Goal: Transaction & Acquisition: Subscribe to service/newsletter

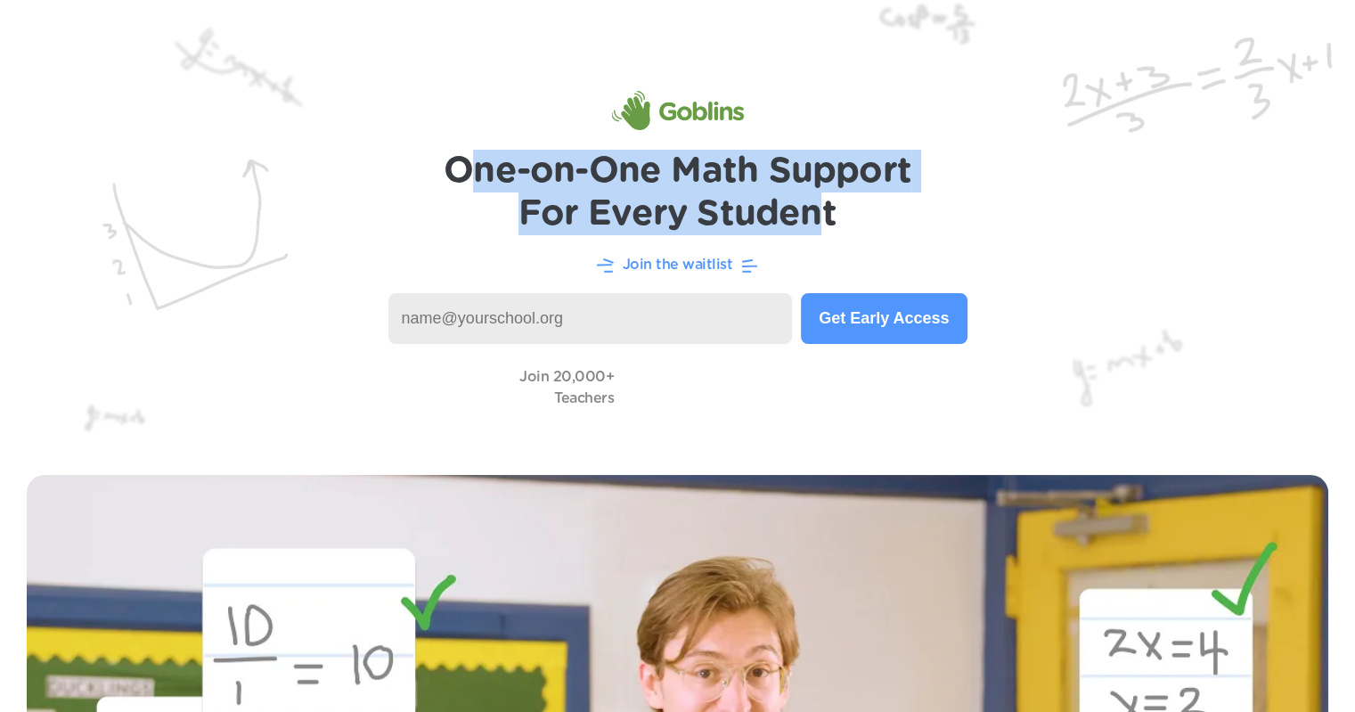
drag, startPoint x: 492, startPoint y: 179, endPoint x: 825, endPoint y: 216, distance: 335.2
click at [825, 216] on h1 "One-on-One Math Support For Every Student" at bounding box center [678, 192] width 468 height 85
click at [826, 220] on h1 "One-on-One Math Support For Every Student" at bounding box center [678, 192] width 468 height 85
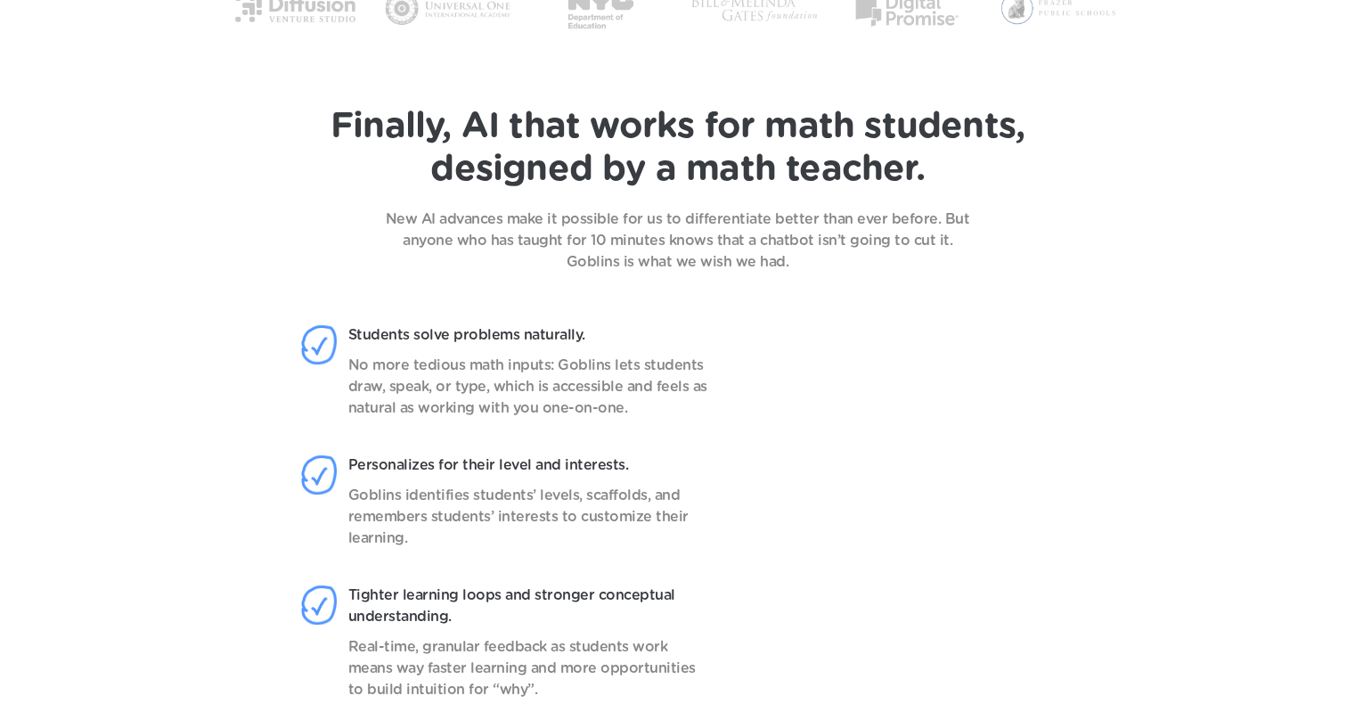
scroll to position [1336, 0]
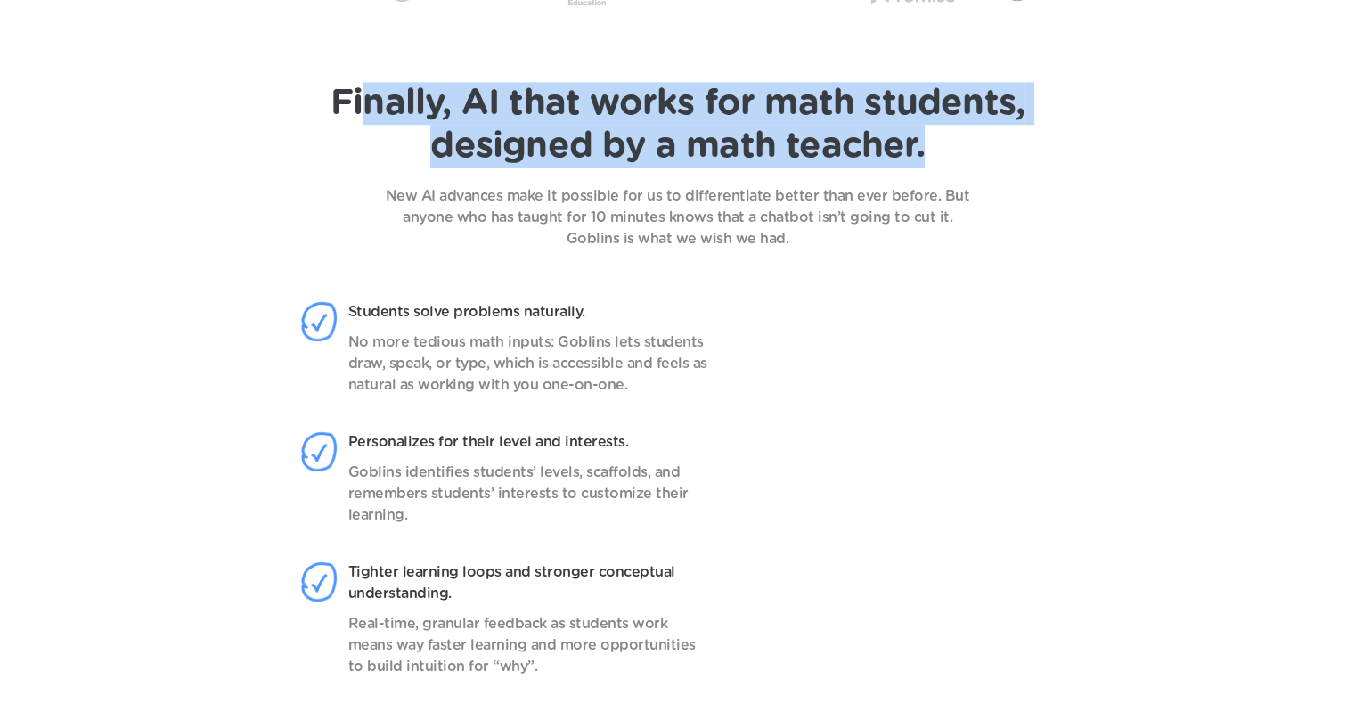
drag, startPoint x: 371, startPoint y: 96, endPoint x: 948, endPoint y: 149, distance: 578.6
click at [948, 149] on h1 "Finally, AI that works for math students, designed by a math teacher." at bounding box center [677, 124] width 694 height 85
click at [1050, 150] on div "Finally, AI that works for math students, designed by a math teacher. New AI ad…" at bounding box center [677, 165] width 1283 height 167
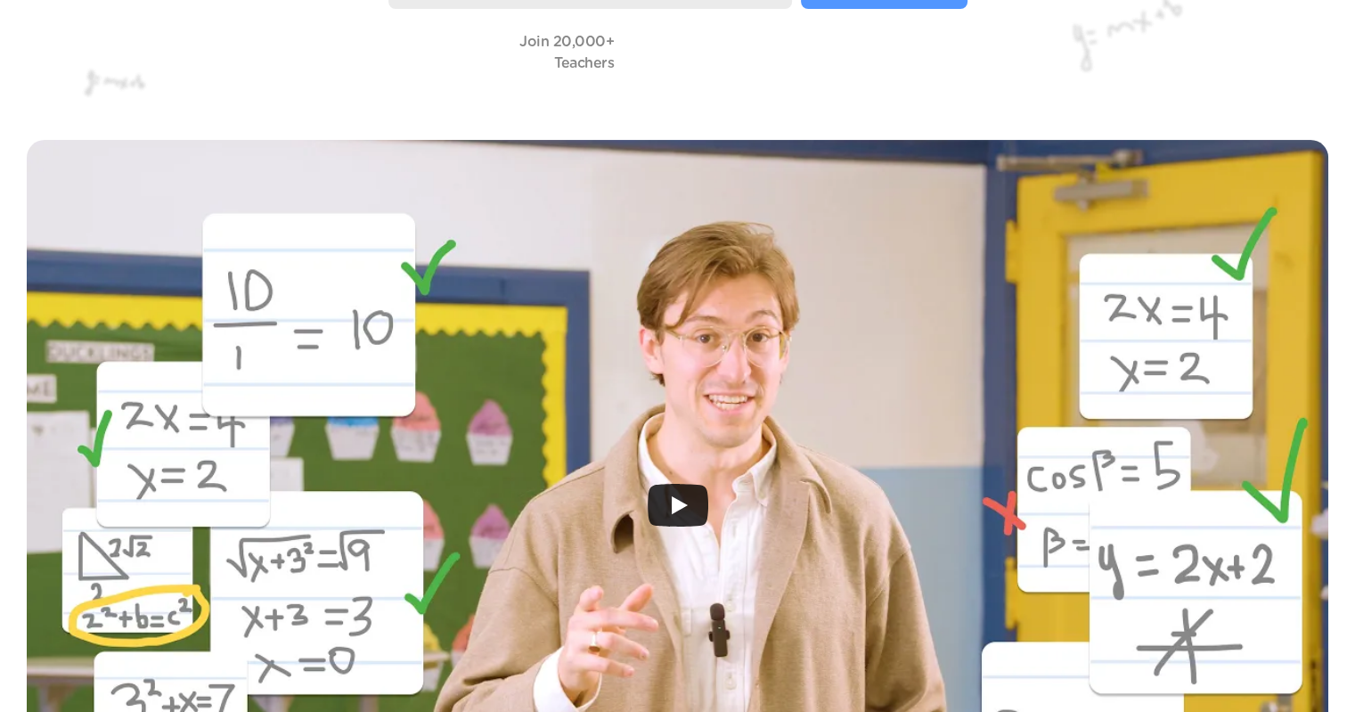
scroll to position [0, 0]
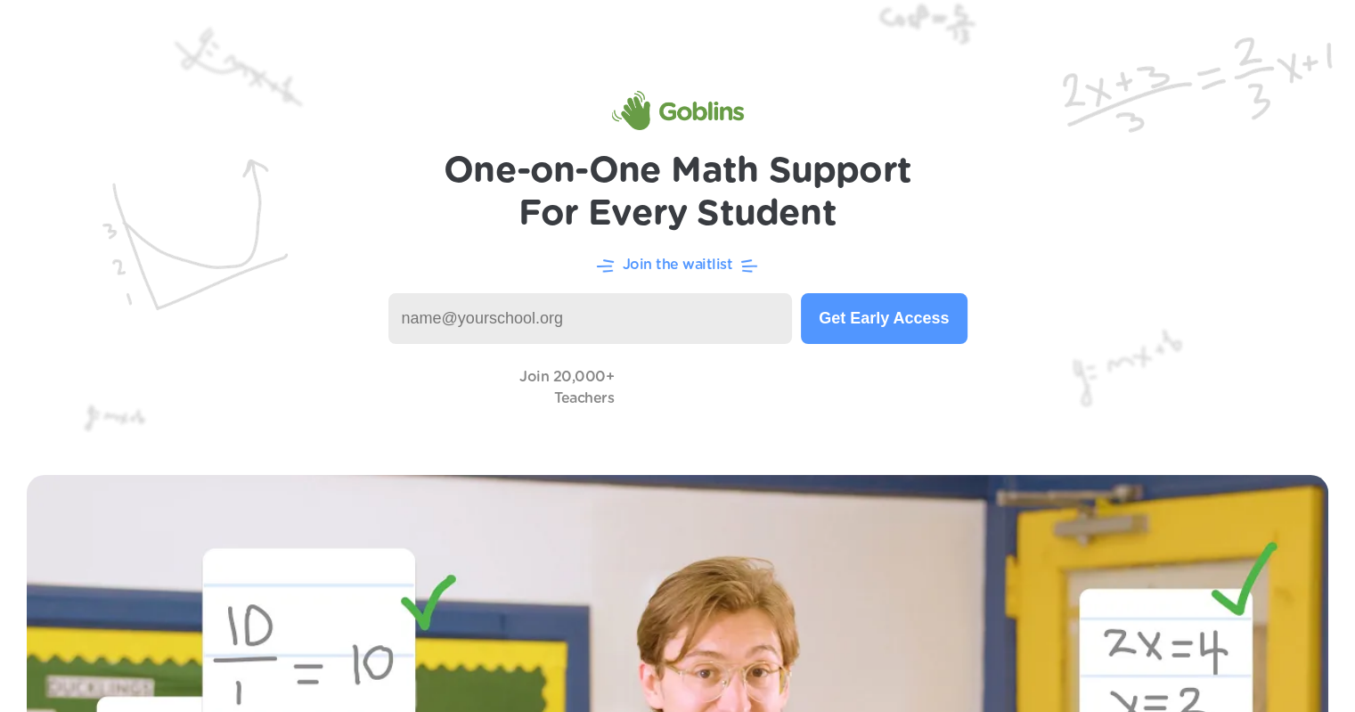
click at [552, 330] on input at bounding box center [590, 318] width 404 height 51
type input "[EMAIL_ADDRESS][DOMAIN_NAME]"
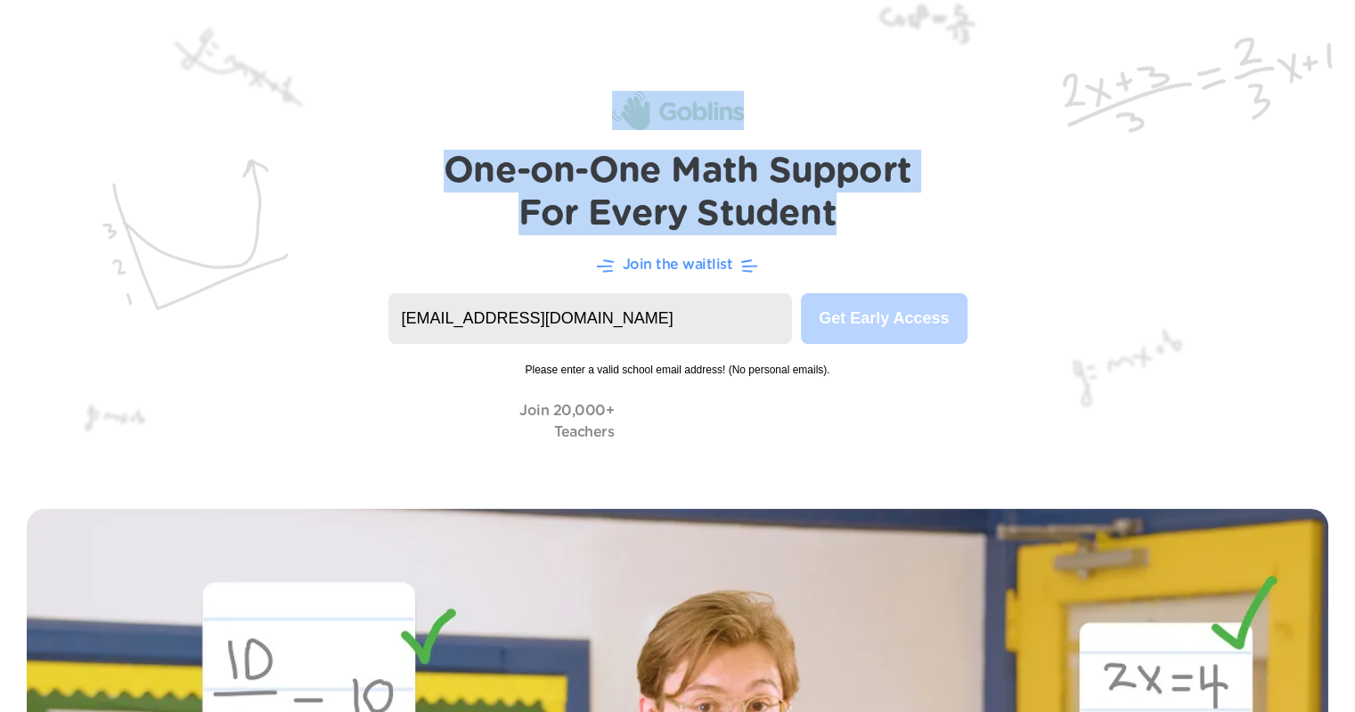
drag, startPoint x: 829, startPoint y: 216, endPoint x: 651, endPoint y: 248, distance: 181.1
click at [647, 248] on header "One-on-One Math Support For Every Student Join the waitlist [EMAIL_ADDRESS][DOM…" at bounding box center [677, 241] width 1355 height 482
click at [676, 277] on img at bounding box center [677, 241] width 1355 height 482
click at [973, 238] on img at bounding box center [677, 241] width 1355 height 482
click at [1046, 305] on img at bounding box center [677, 241] width 1355 height 482
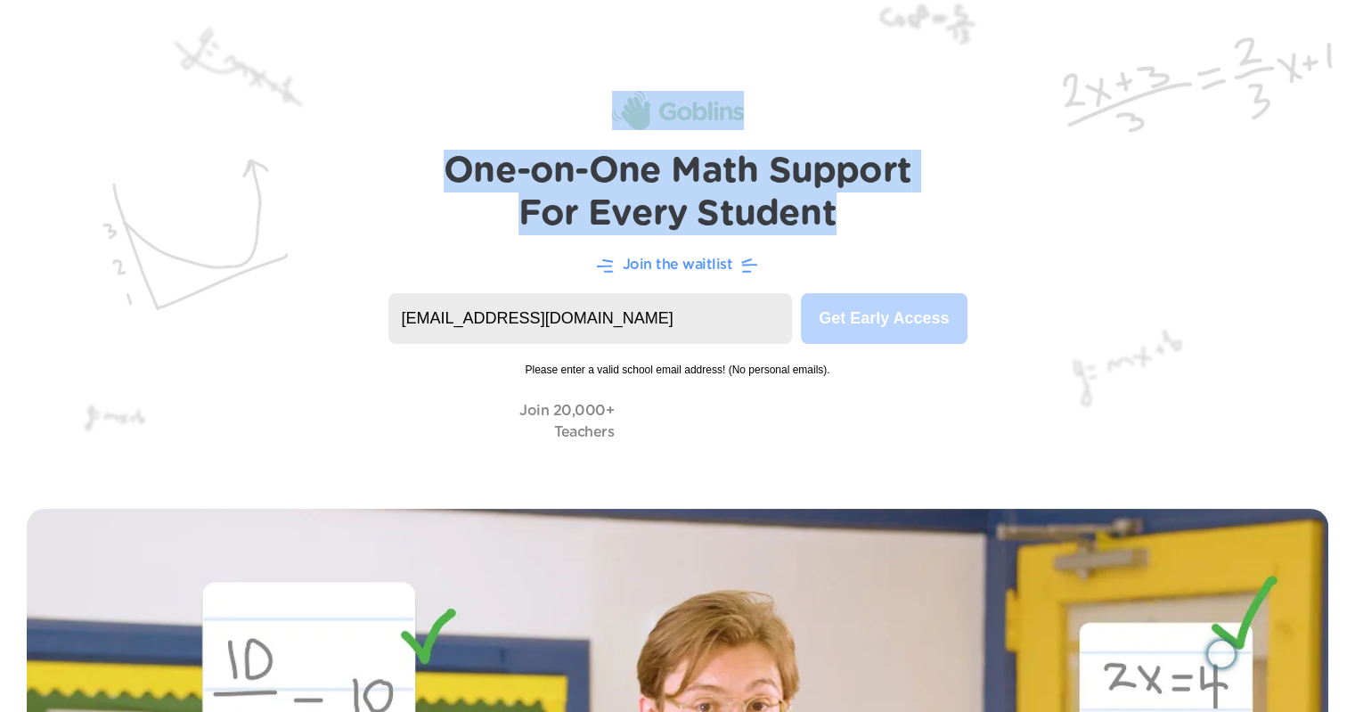
click at [576, 190] on h1 "One-on-One Math Support For Every Student" at bounding box center [678, 192] width 468 height 85
click at [591, 140] on img at bounding box center [677, 241] width 1355 height 482
